Goal: Task Accomplishment & Management: Complete application form

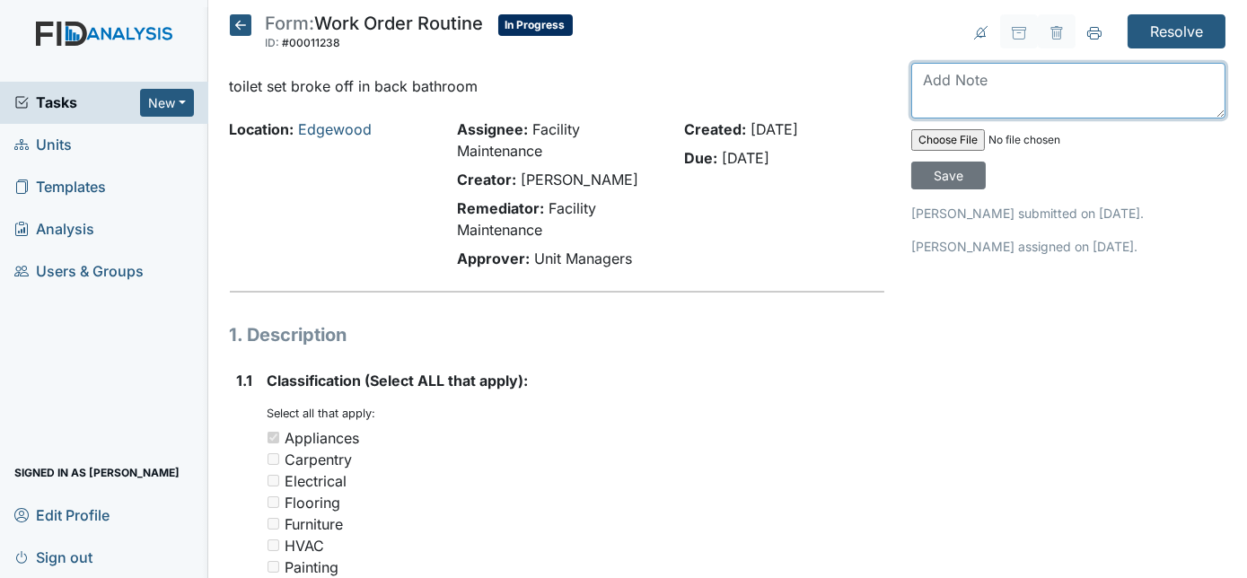
click at [934, 89] on textarea at bounding box center [1068, 91] width 314 height 56
type textarea "replaced toilet seat"
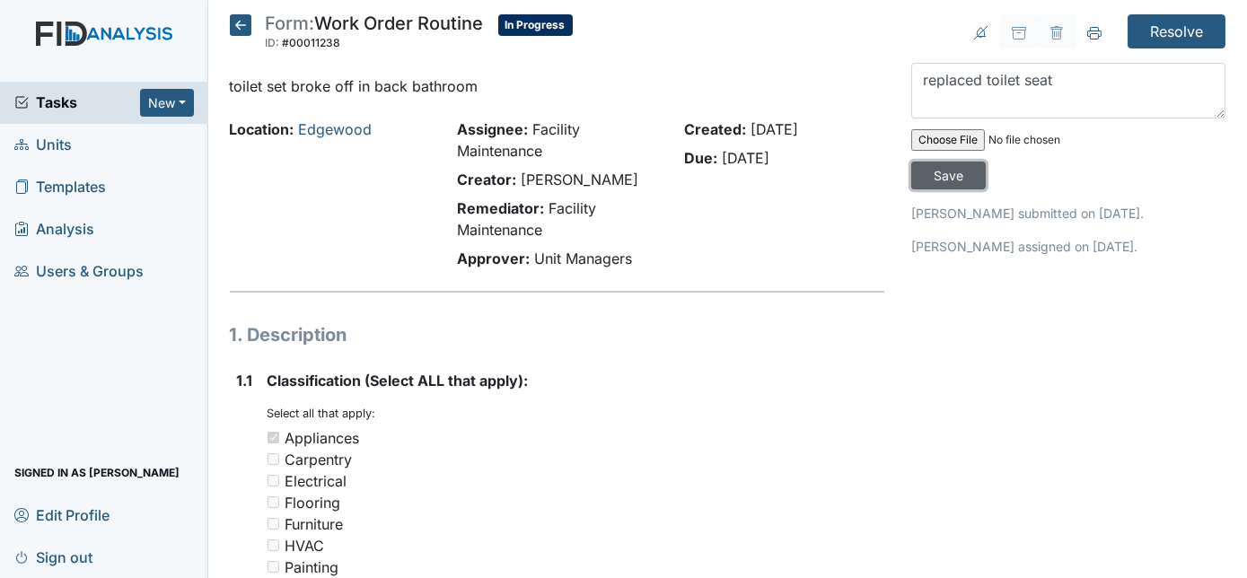
click at [986, 162] on input "Save" at bounding box center [948, 176] width 75 height 28
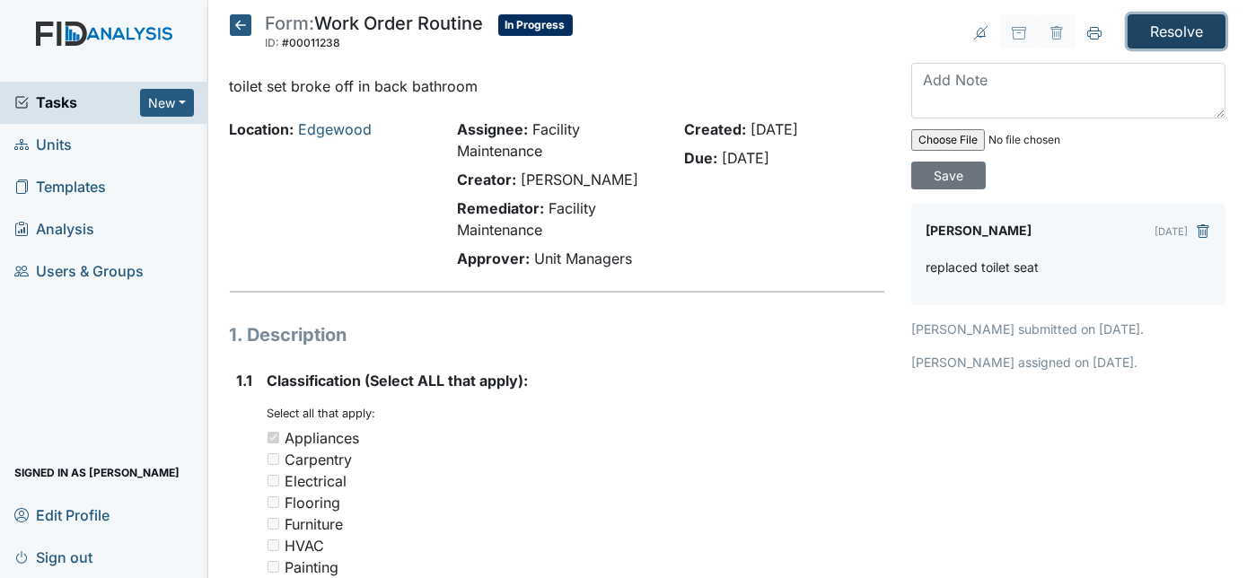
click at [1187, 28] on input "Resolve" at bounding box center [1176, 31] width 98 height 34
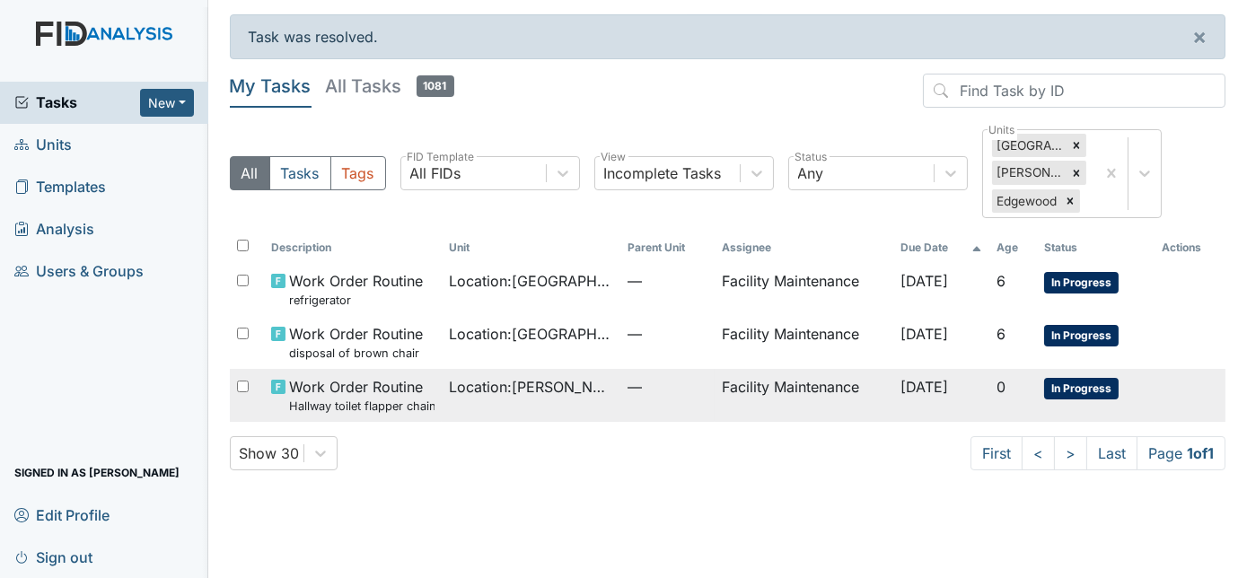
click at [563, 396] on span "Location : Dixon Rd." at bounding box center [530, 387] width 163 height 22
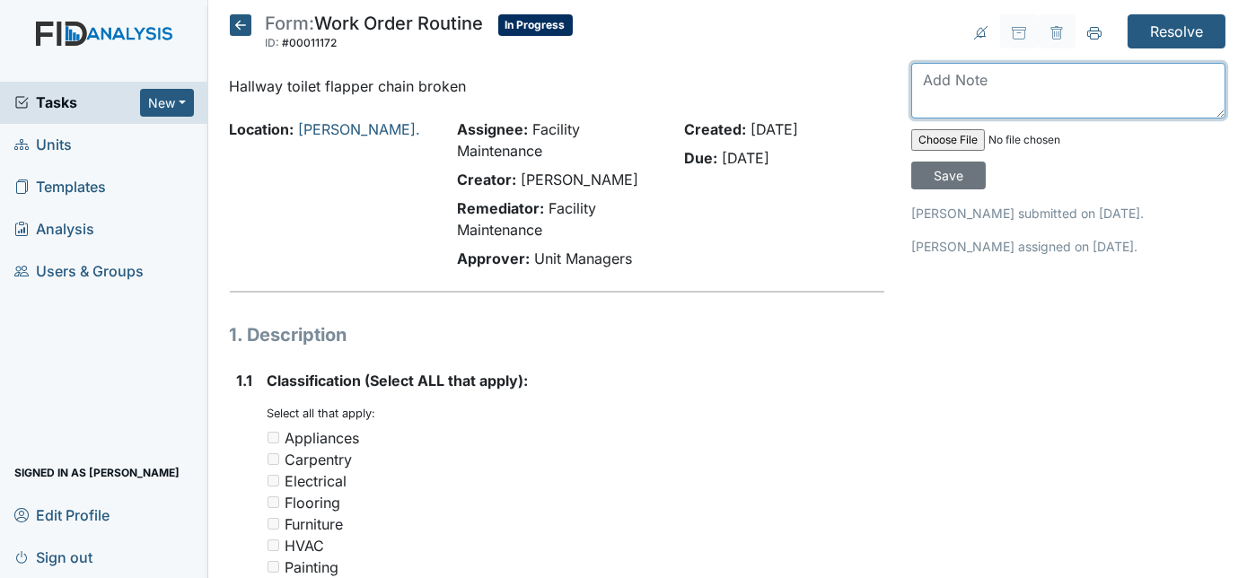
click at [950, 73] on textarea at bounding box center [1068, 91] width 314 height 56
type textarea "toilet handle replaced"
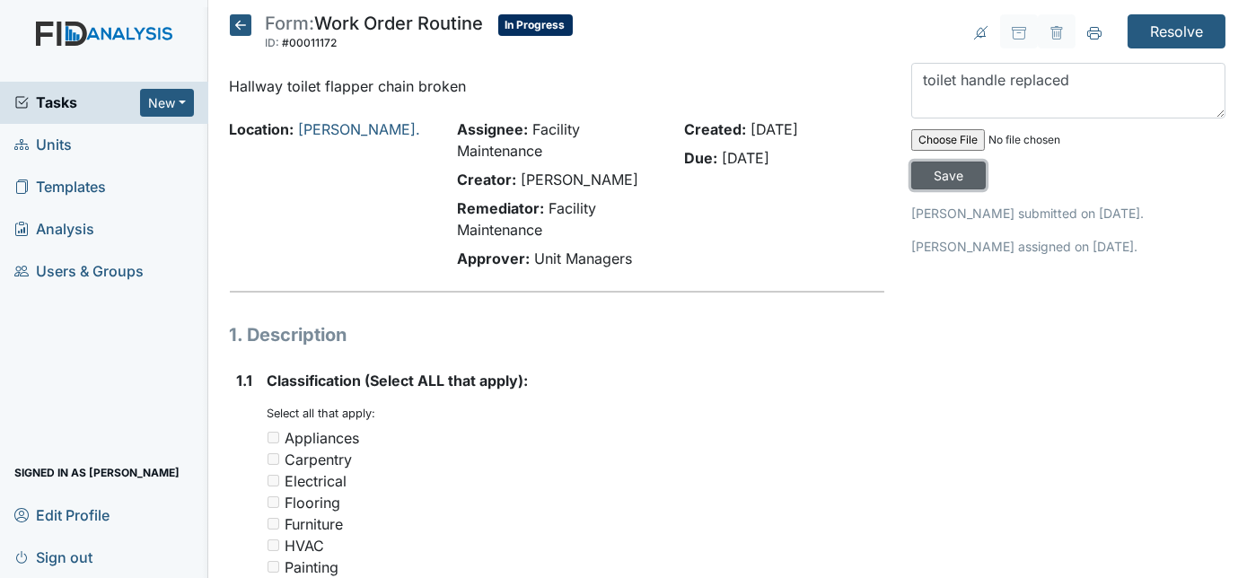
click at [986, 162] on input "Save" at bounding box center [948, 176] width 75 height 28
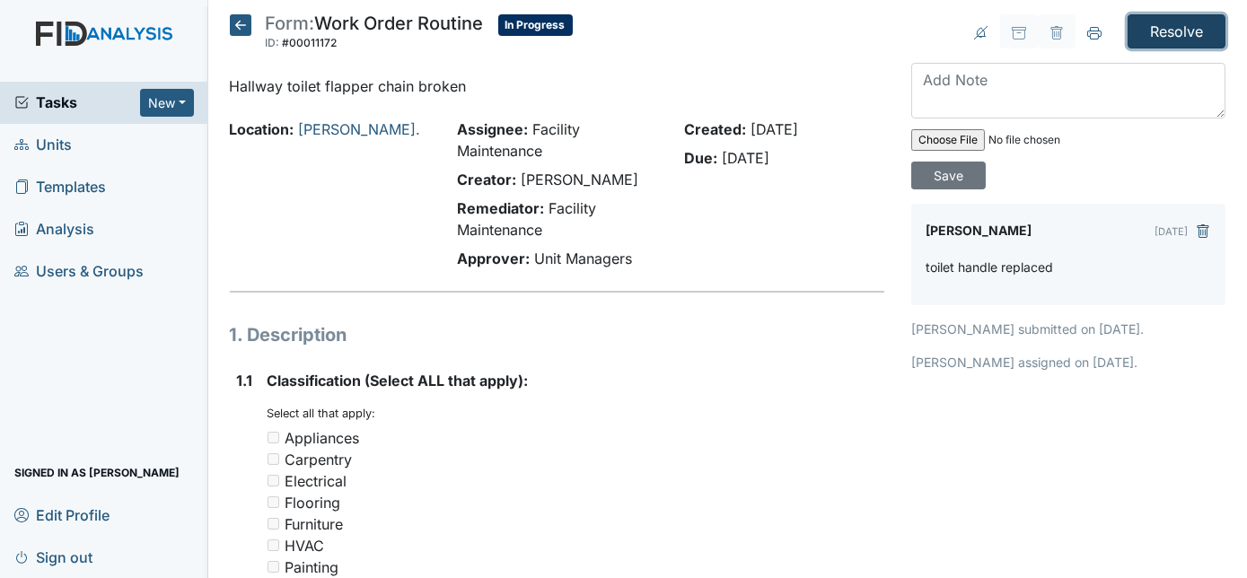
click at [1165, 27] on input "Resolve" at bounding box center [1176, 31] width 98 height 34
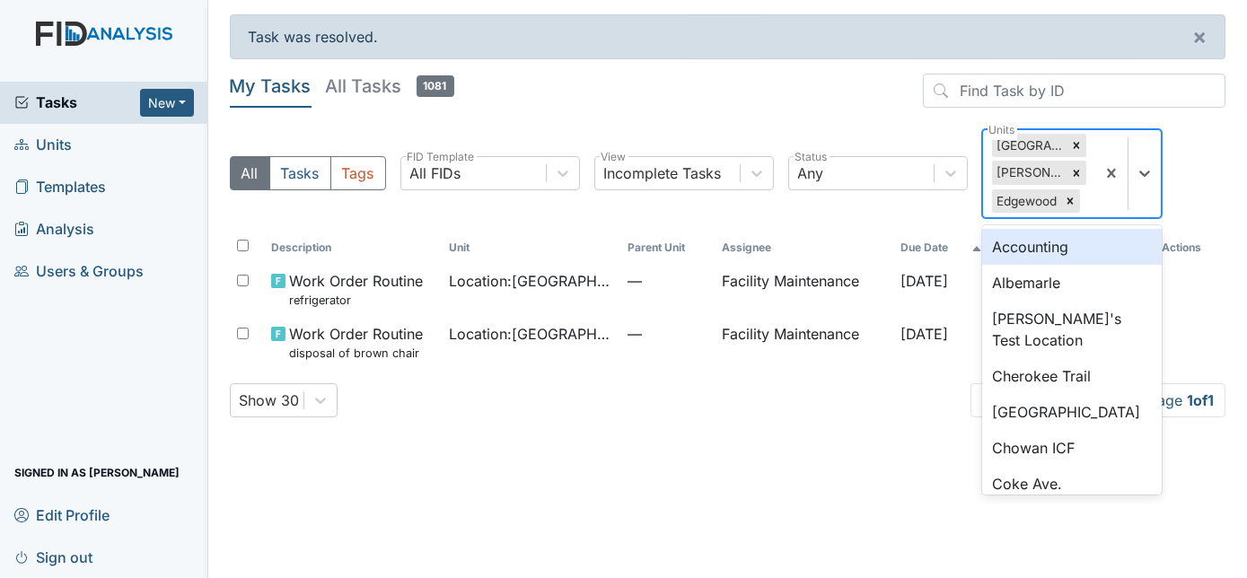
click at [1096, 194] on div at bounding box center [1128, 173] width 66 height 87
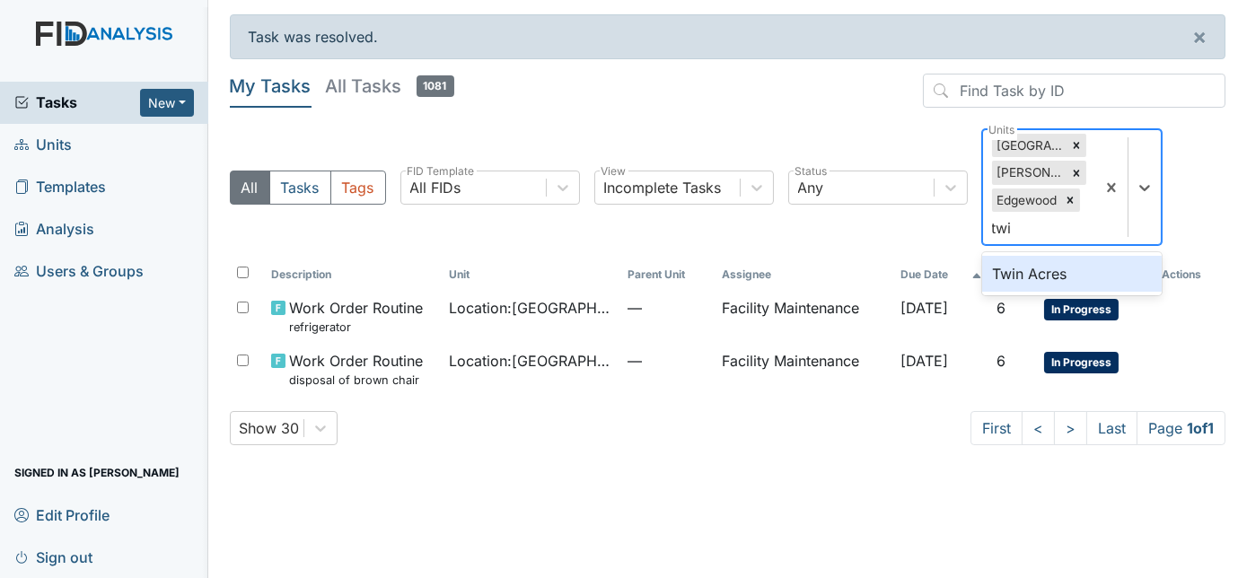
type input "twin"
